Goal: Information Seeking & Learning: Learn about a topic

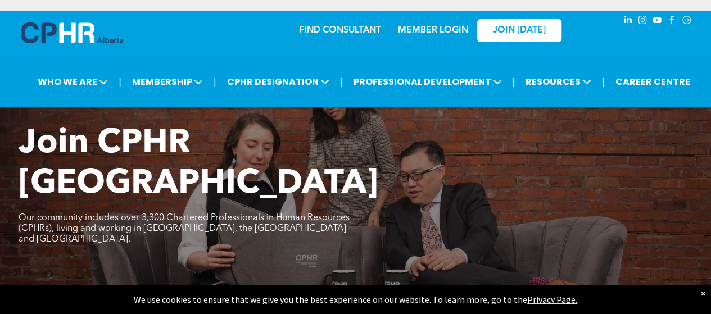
click at [216, 28] on div "FIND CONSULTANT MEMBER LOGIN JOIN [DATE]" at bounding box center [356, 29] width 450 height 37
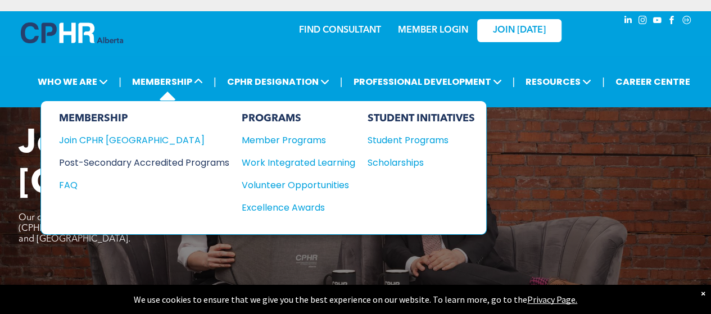
click at [157, 162] on div "Post-Secondary Accredited Programs" at bounding box center [135, 163] width 153 height 14
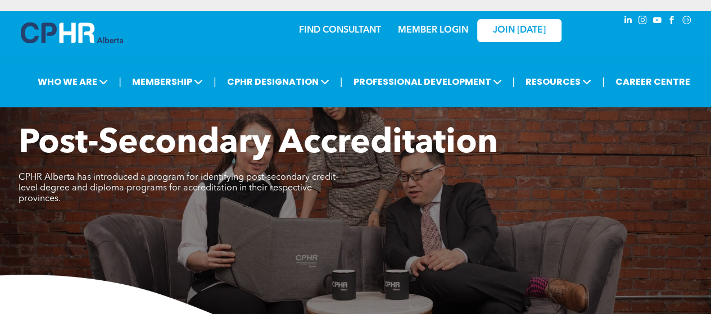
click at [196, 29] on div "FIND CONSULTANT MEMBER LOGIN JOIN [DATE]" at bounding box center [356, 29] width 450 height 37
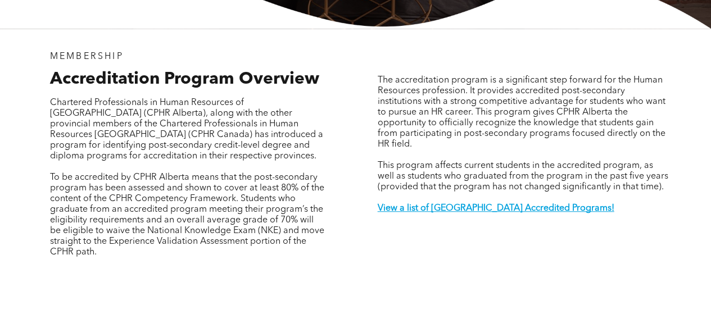
scroll to position [337, 0]
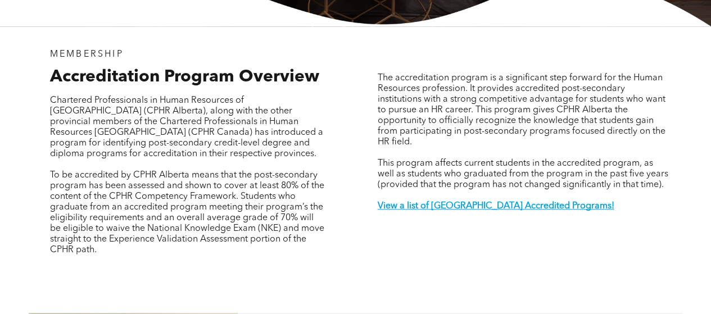
click at [332, 95] on div "Accreditation Program Overview Chartered Professionals in Human Resources of [G…" at bounding box center [188, 171] width 292 height 209
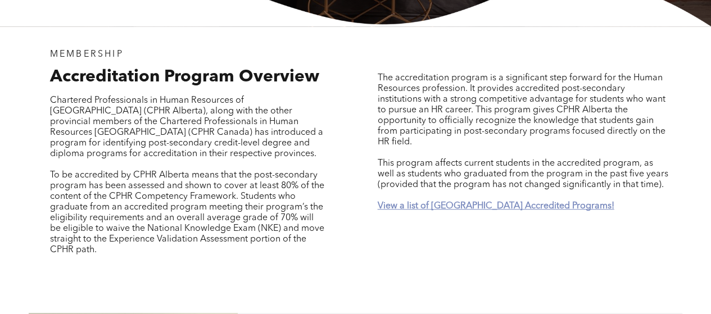
click at [458, 202] on strong "View a list of [GEOGRAPHIC_DATA] Accredited Programs!" at bounding box center [495, 206] width 237 height 9
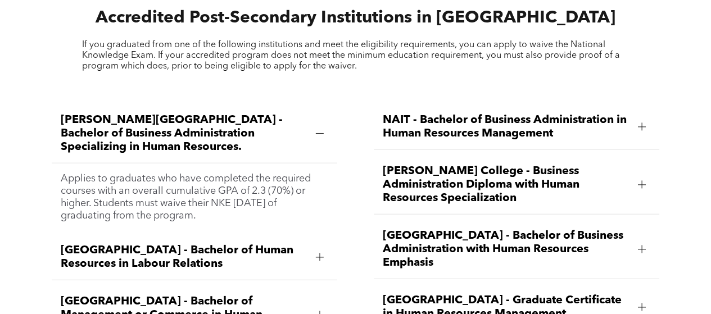
scroll to position [1291, 0]
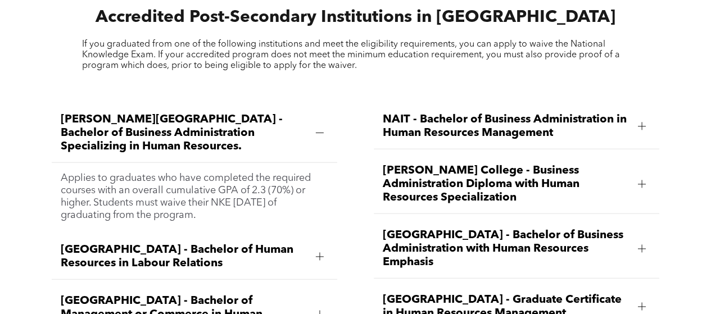
click at [547, 117] on span "NAIT - Bachelor of Business Administration in Human Resources Management" at bounding box center [506, 126] width 246 height 27
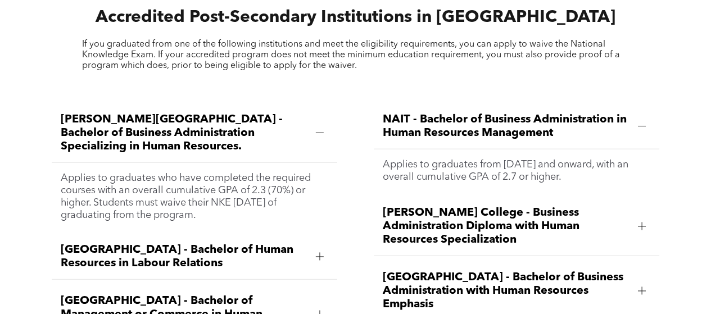
click at [547, 117] on span "NAIT - Bachelor of Business Administration in Human Resources Management" at bounding box center [506, 126] width 246 height 27
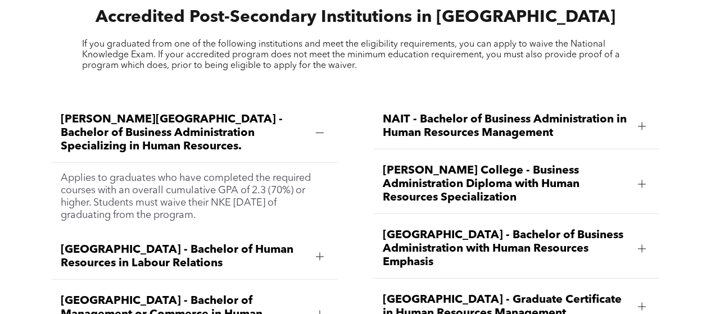
click at [522, 168] on span "[PERSON_NAME] College - Business Administration Diploma with Human Resources Sp…" at bounding box center [506, 184] width 246 height 40
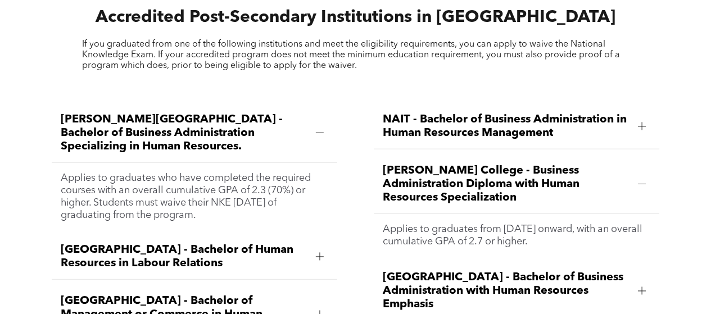
click at [643, 180] on div at bounding box center [642, 184] width 8 height 8
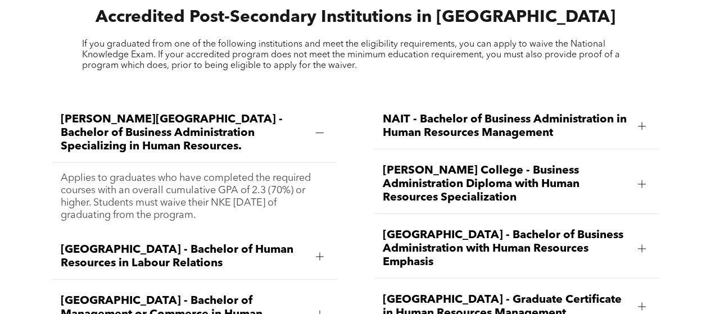
click at [644, 123] on div at bounding box center [642, 127] width 8 height 8
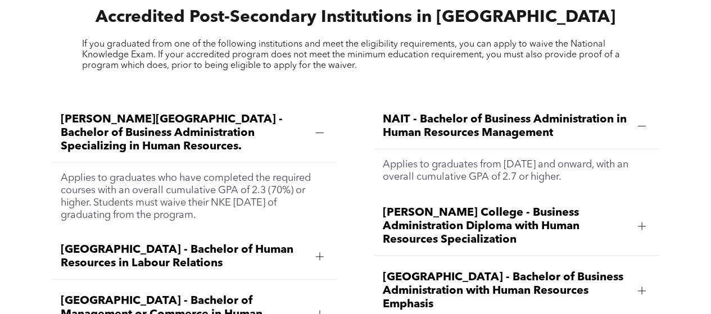
click at [644, 123] on div at bounding box center [642, 127] width 8 height 8
